Goal: Task Accomplishment & Management: Manage account settings

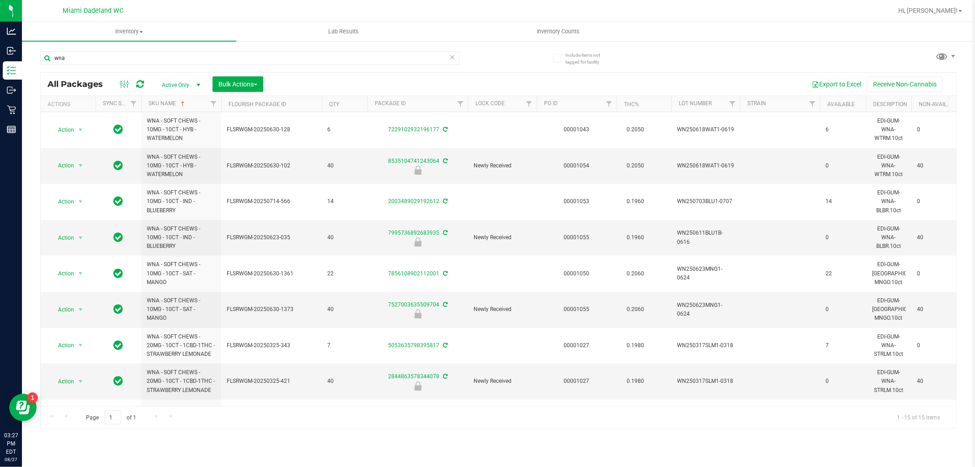
scroll to position [252, 0]
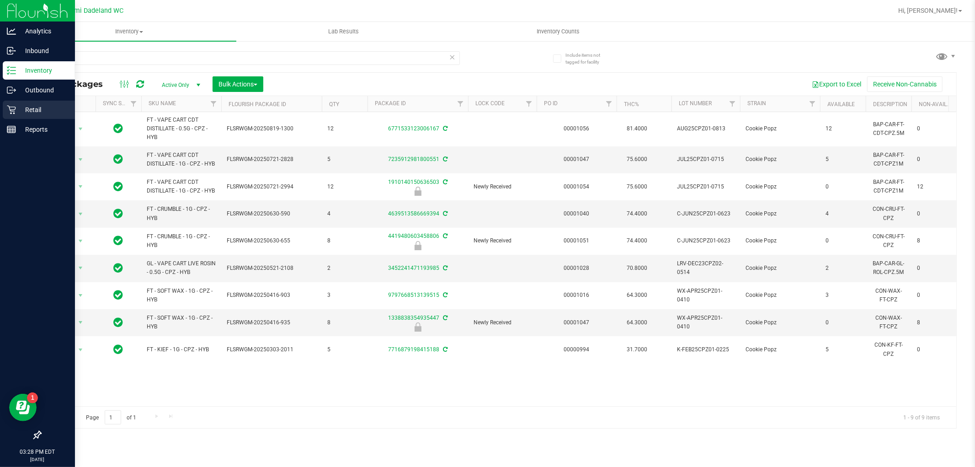
click at [12, 108] on icon at bounding box center [11, 109] width 9 height 9
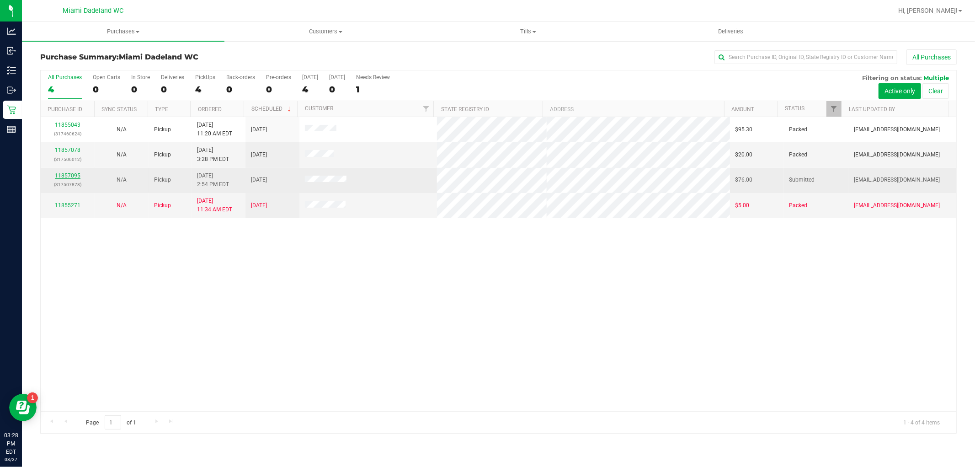
click at [64, 174] on link "11857095" at bounding box center [68, 175] width 26 height 6
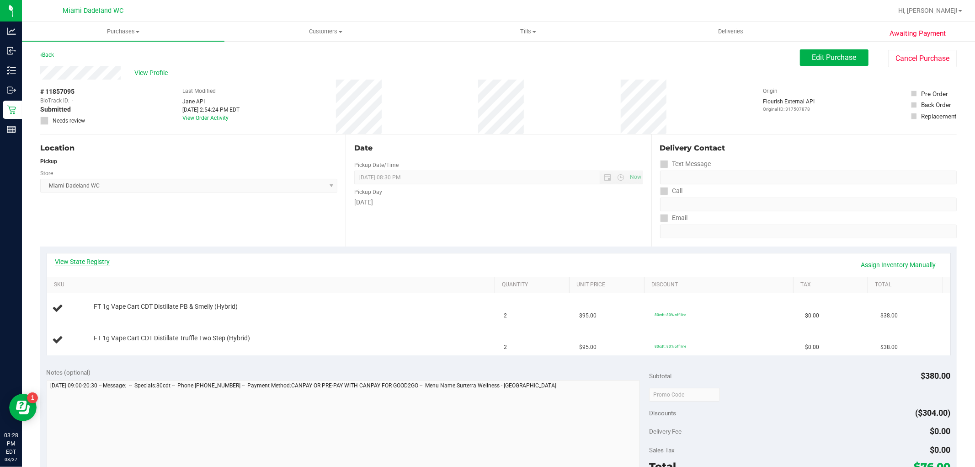
click at [93, 261] on link "View State Registry" at bounding box center [82, 261] width 55 height 9
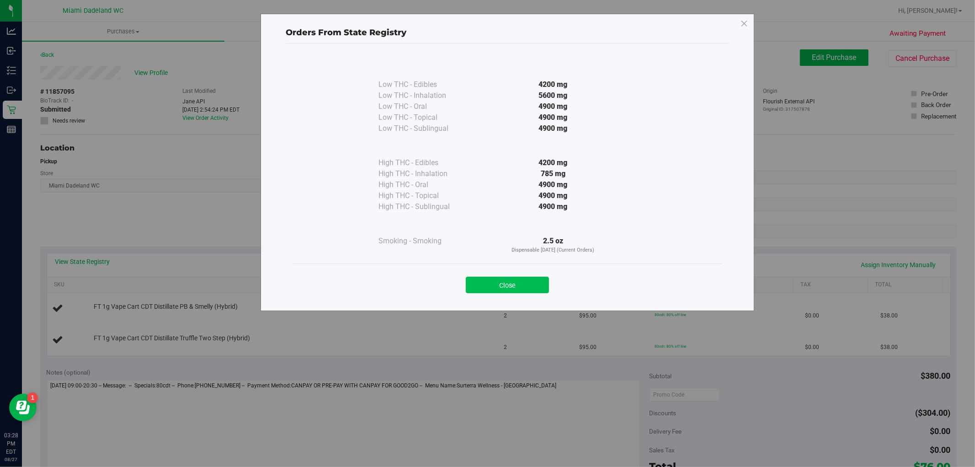
click at [493, 290] on button "Close" at bounding box center [507, 284] width 83 height 16
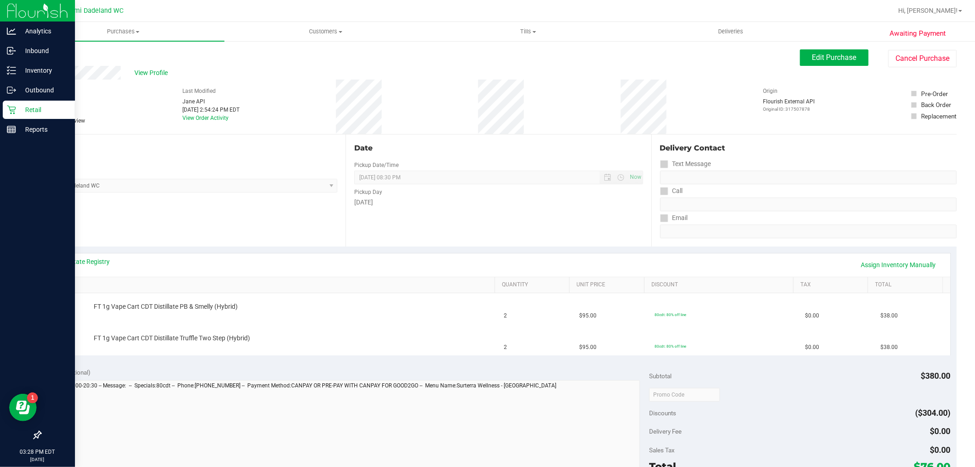
click at [2, 115] on link "Retail" at bounding box center [37, 111] width 75 height 20
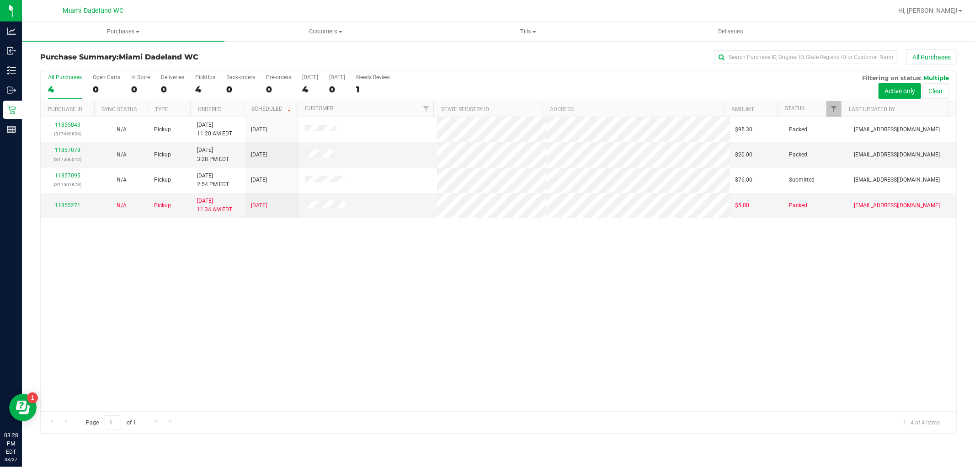
click at [462, 70] on div "All Purchases 4 Open Carts 0 In Store 0 Deliveries 0 PickUps 4 Back-orders 0 Pr…" at bounding box center [498, 73] width 915 height 7
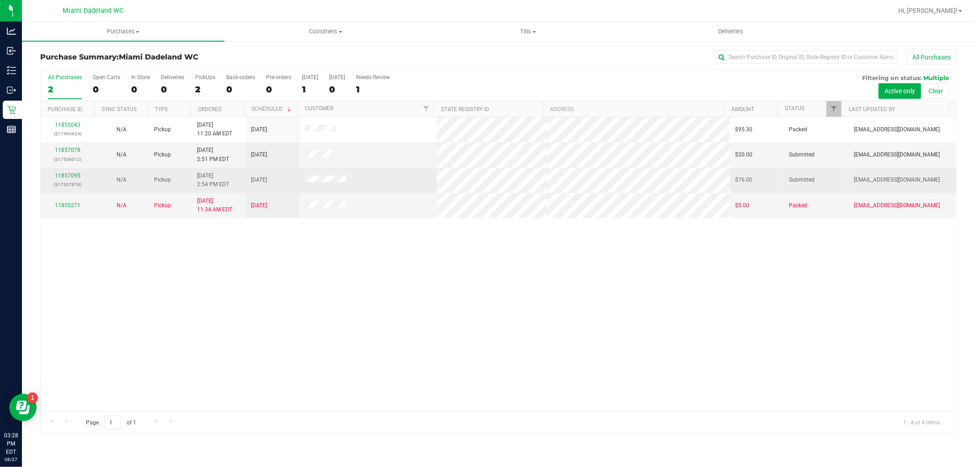
click at [74, 172] on div "11857095 (317507878)" at bounding box center [67, 179] width 43 height 17
click at [75, 172] on div "11857095 (317507878)" at bounding box center [67, 179] width 43 height 17
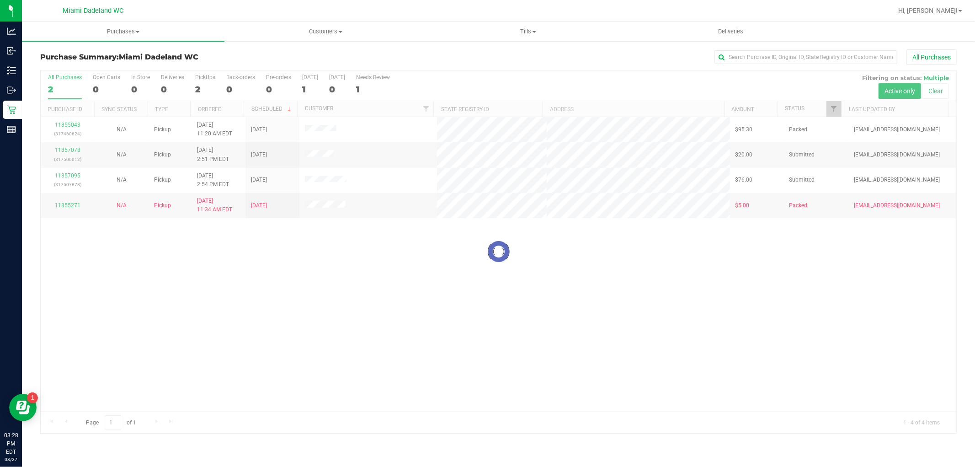
click at [76, 177] on div at bounding box center [498, 251] width 915 height 362
click at [69, 175] on link "11857095" at bounding box center [68, 175] width 26 height 6
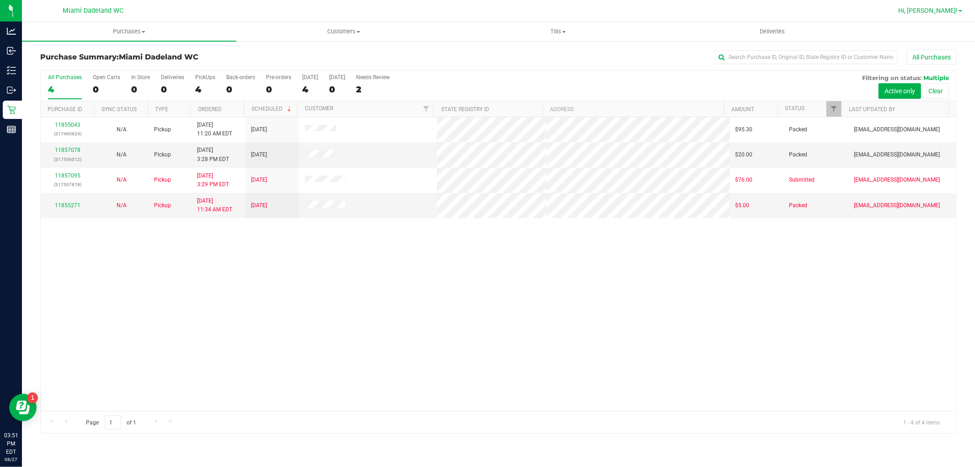
click at [939, 14] on span "Hi, [PERSON_NAME]!" at bounding box center [927, 10] width 59 height 7
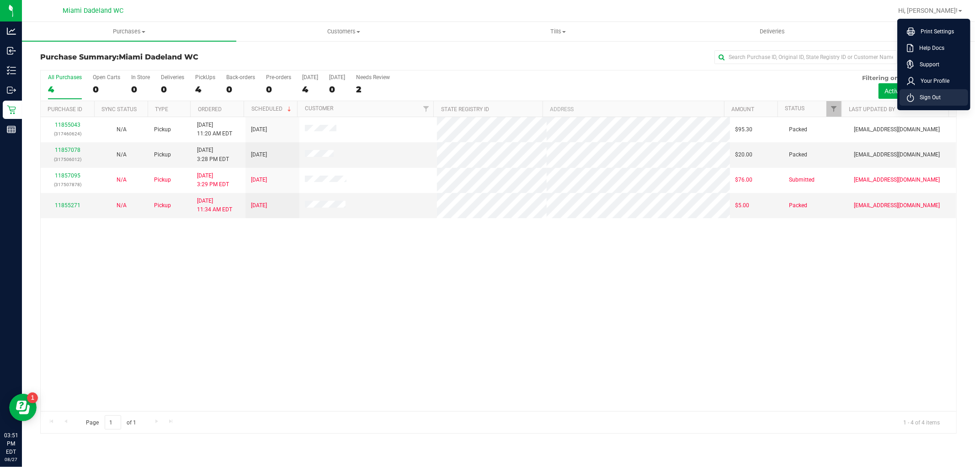
click at [933, 96] on span "Sign Out" at bounding box center [927, 97] width 27 height 9
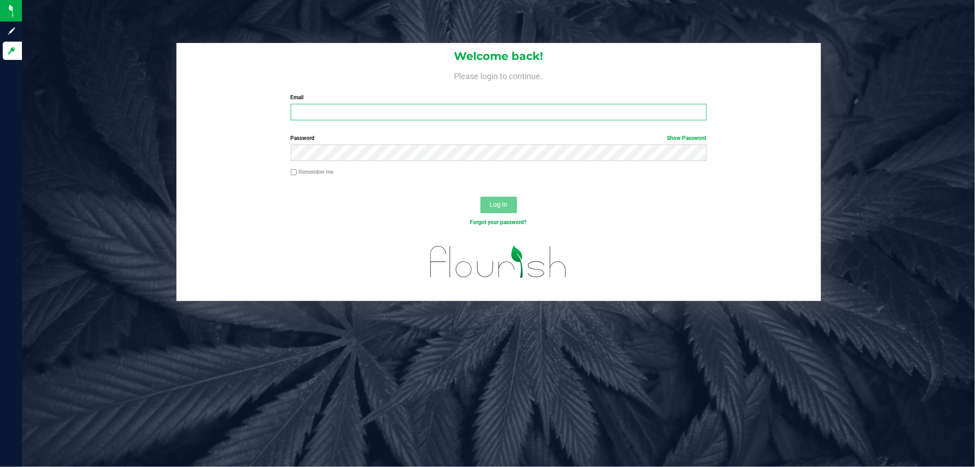
click at [372, 112] on input "Email" at bounding box center [499, 112] width 416 height 16
type input "[EMAIL_ADDRESS][DOMAIN_NAME]"
click at [480, 196] on button "Log In" at bounding box center [498, 204] width 37 height 16
